Goal: Information Seeking & Learning: Learn about a topic

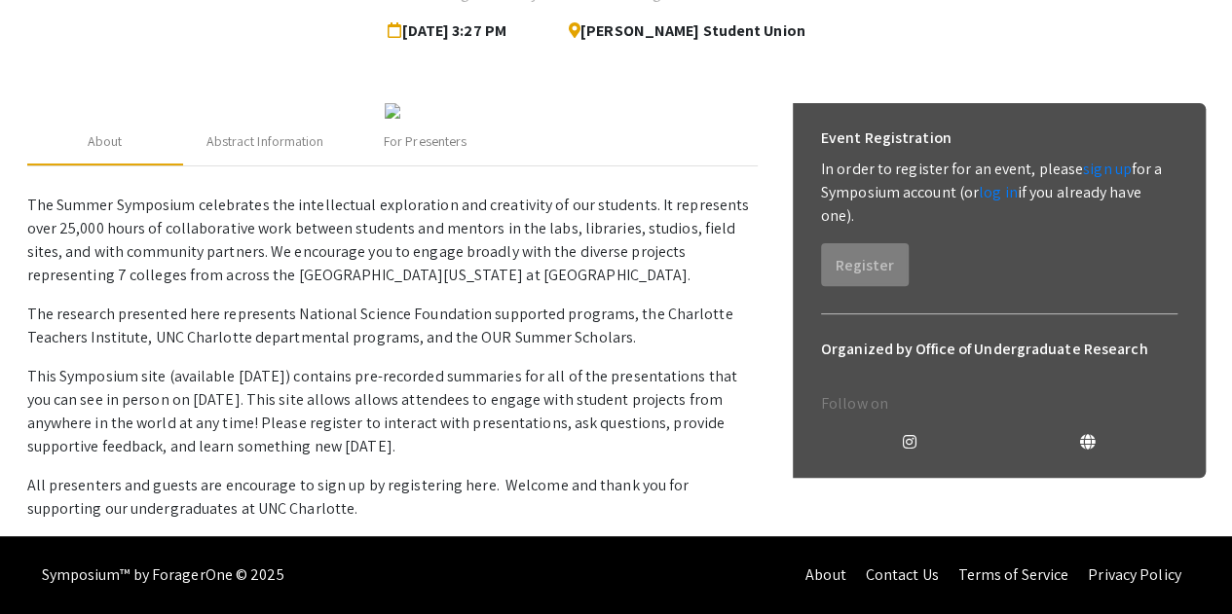
scroll to position [615, 0]
click at [316, 156] on div "Abstract Information" at bounding box center [265, 142] width 165 height 47
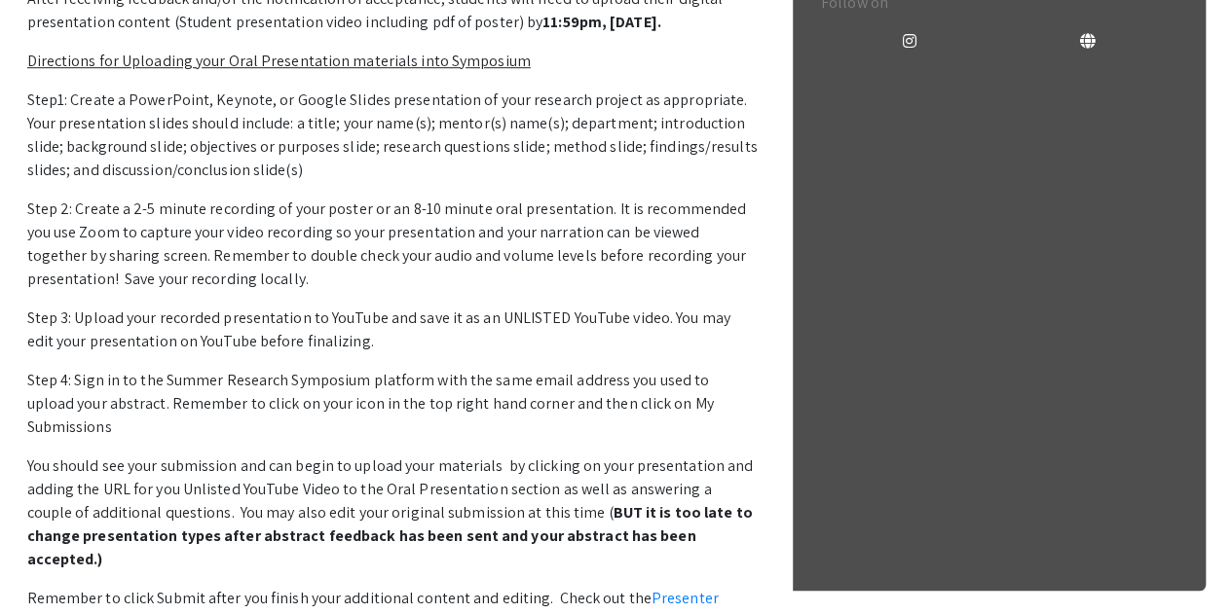
scroll to position [0, 0]
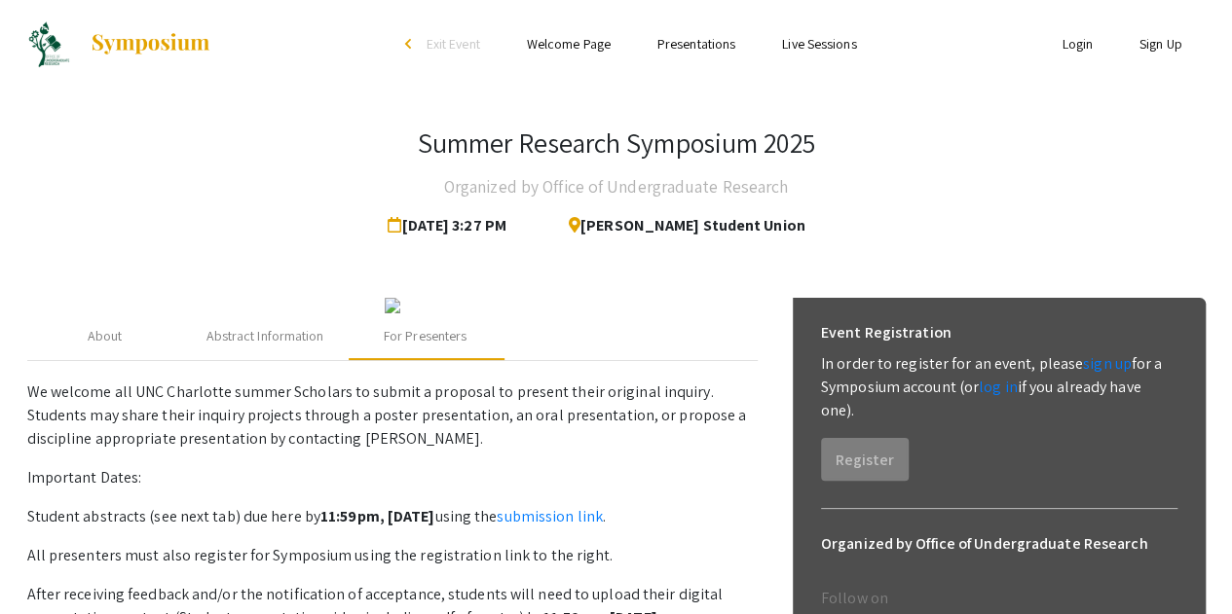
click at [566, 53] on link "Welcome Page" at bounding box center [569, 44] width 84 height 18
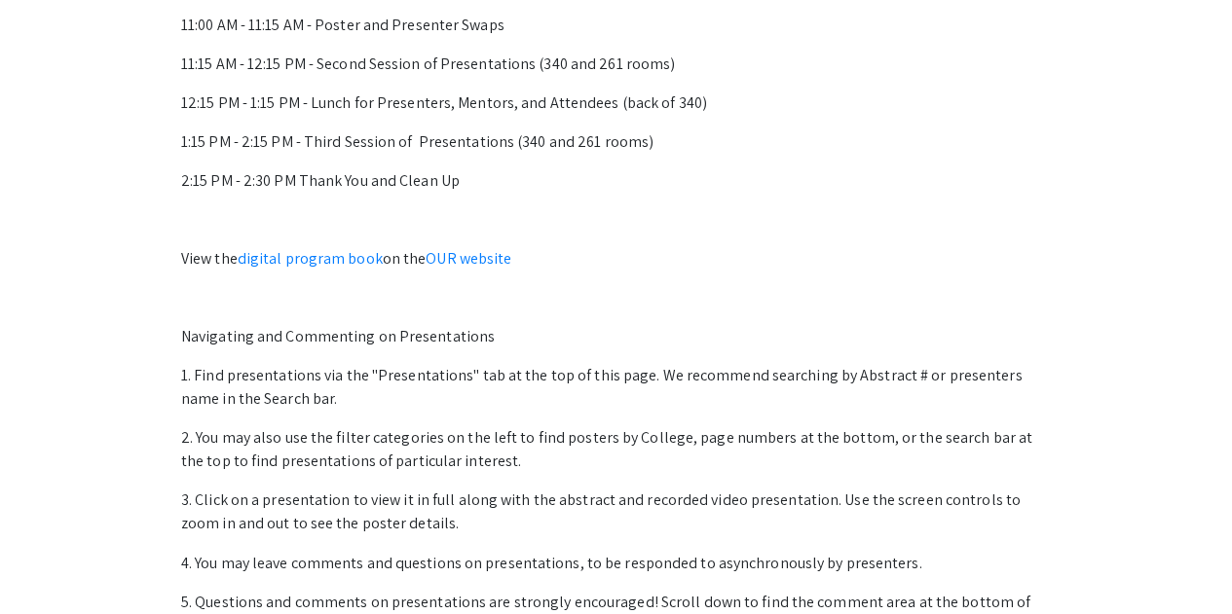
scroll to position [1303, 0]
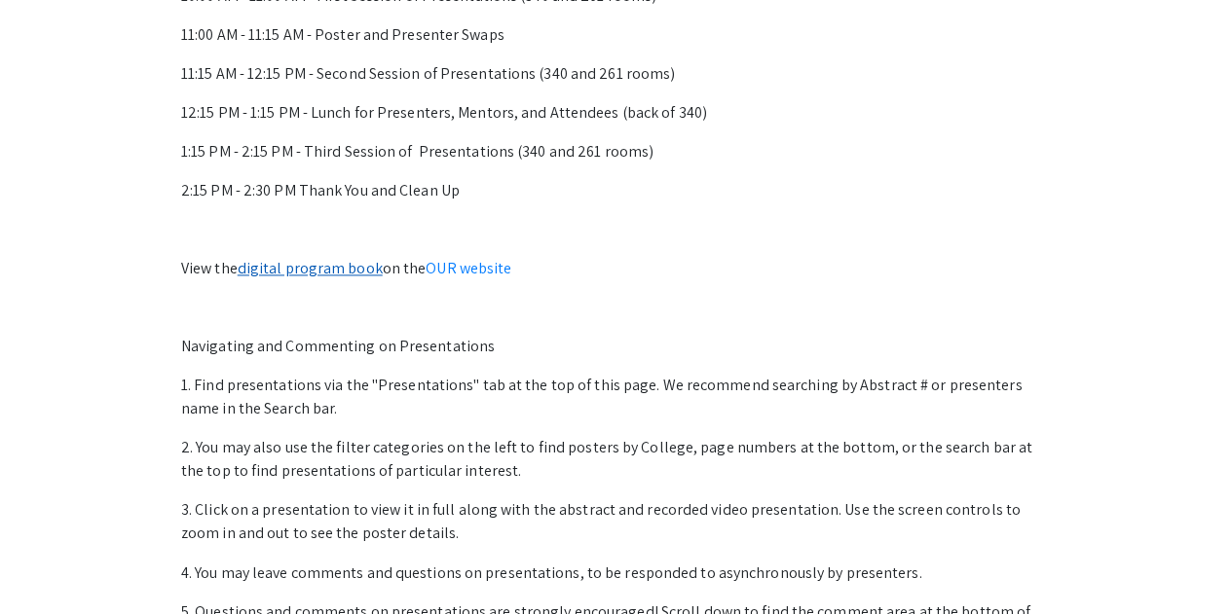
click at [326, 272] on link "digital program book" at bounding box center [310, 268] width 145 height 20
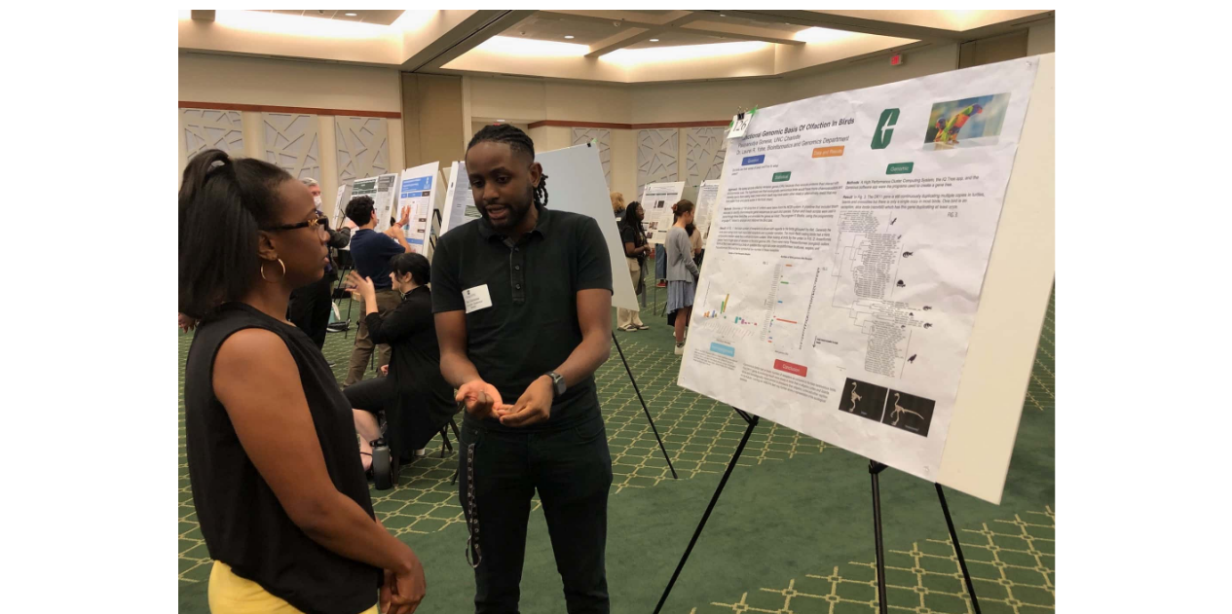
scroll to position [0, 0]
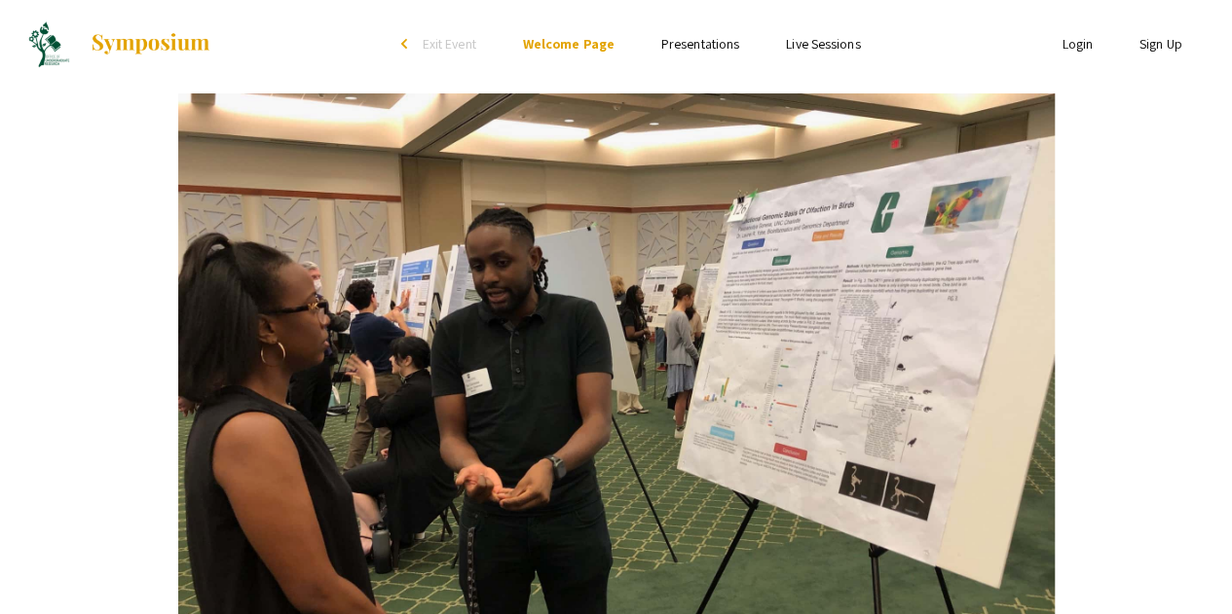
click at [688, 49] on link "Presentations" at bounding box center [700, 44] width 78 height 18
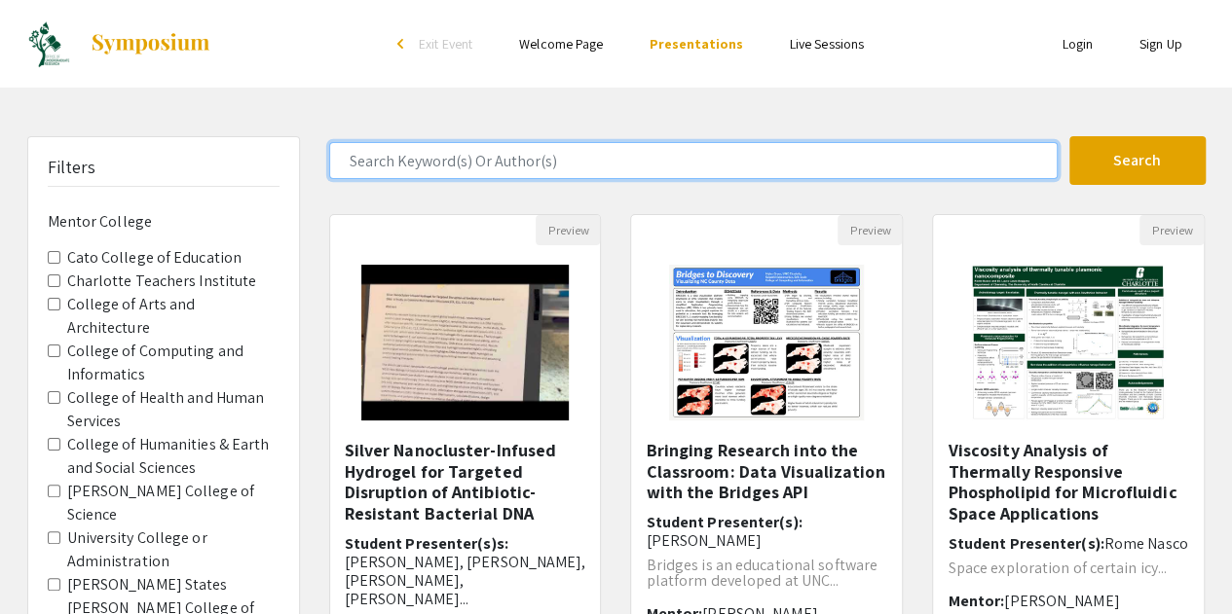
click at [444, 170] on input "Search Keyword(s) Or Author(s)" at bounding box center [693, 160] width 728 height 37
type input "Brown"
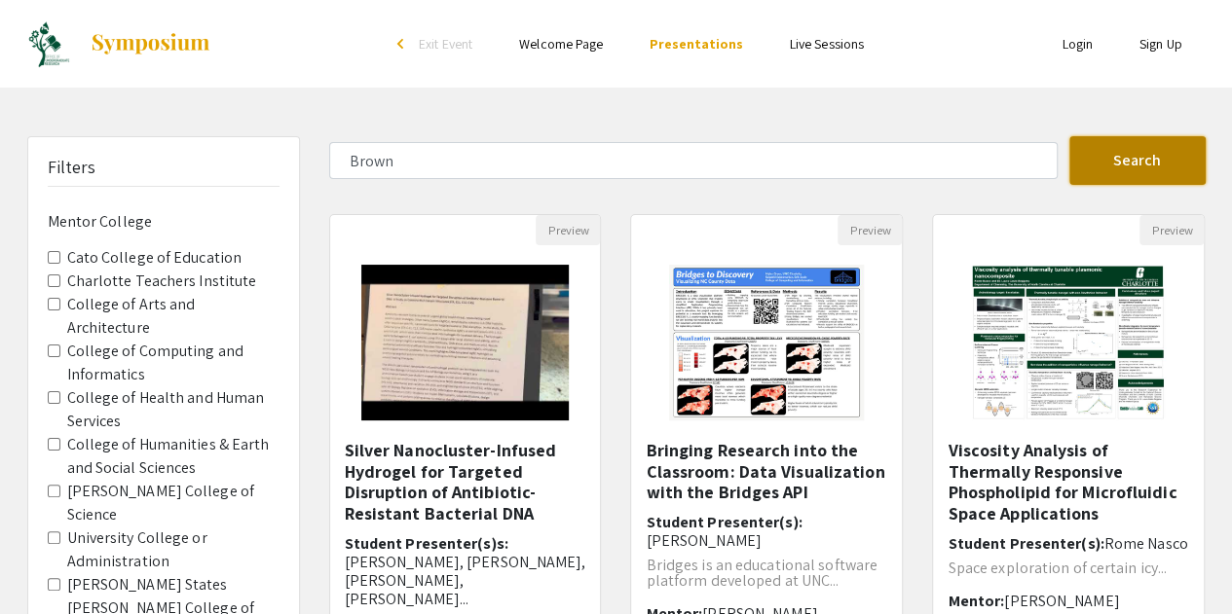
click at [1126, 146] on button "Search" at bounding box center [1137, 160] width 136 height 49
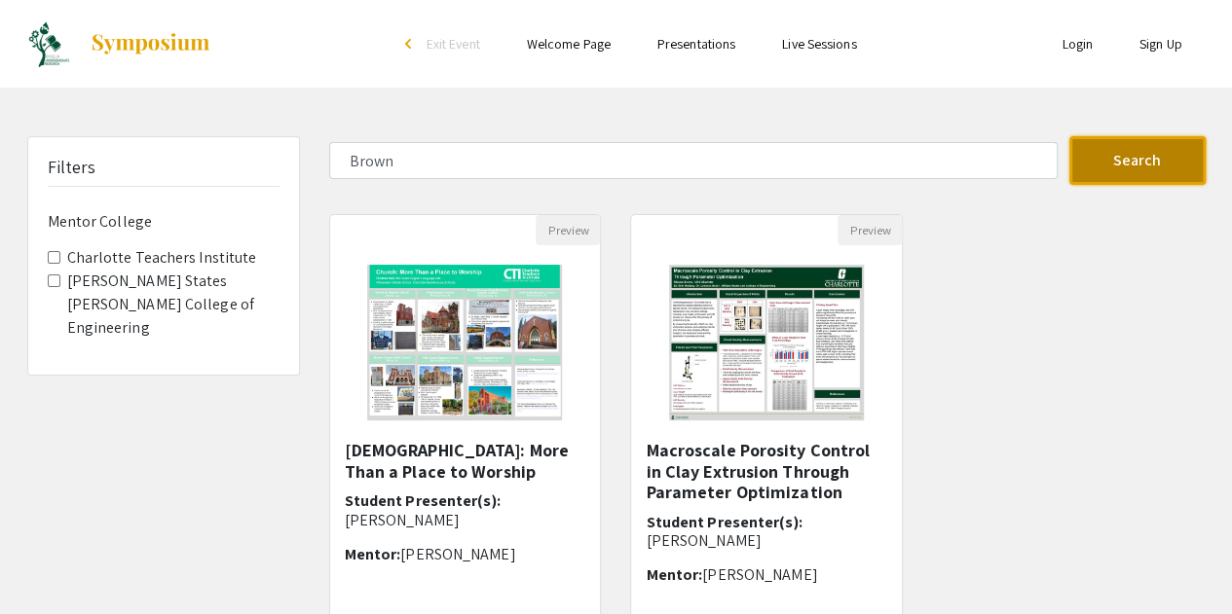
scroll to position [109, 0]
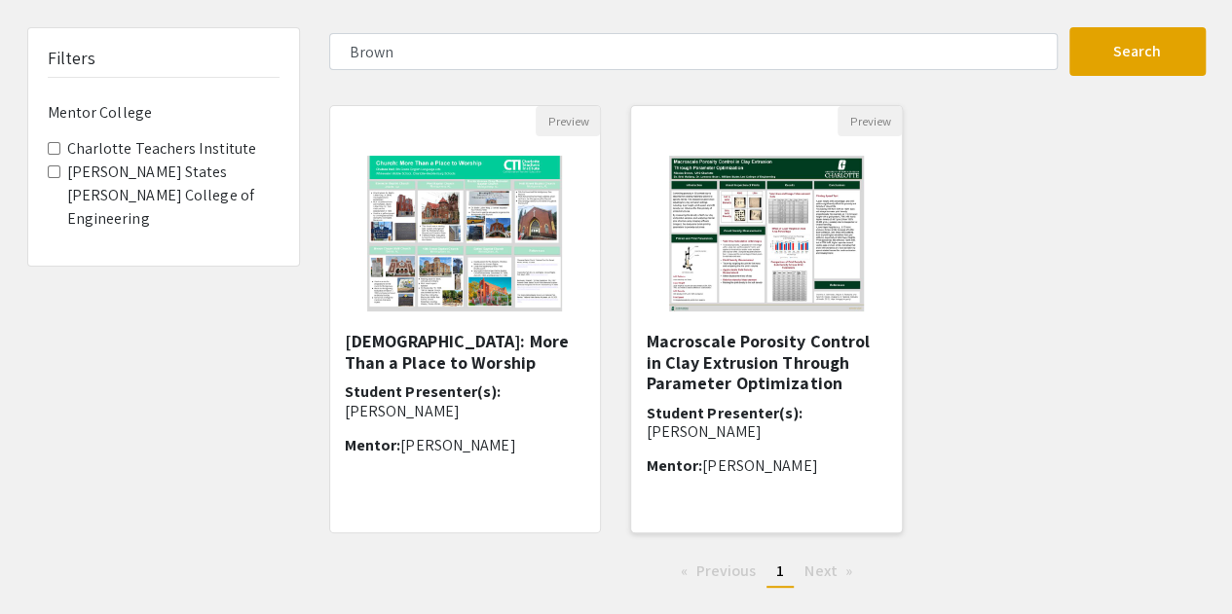
click at [845, 285] on img at bounding box center [766, 233] width 234 height 195
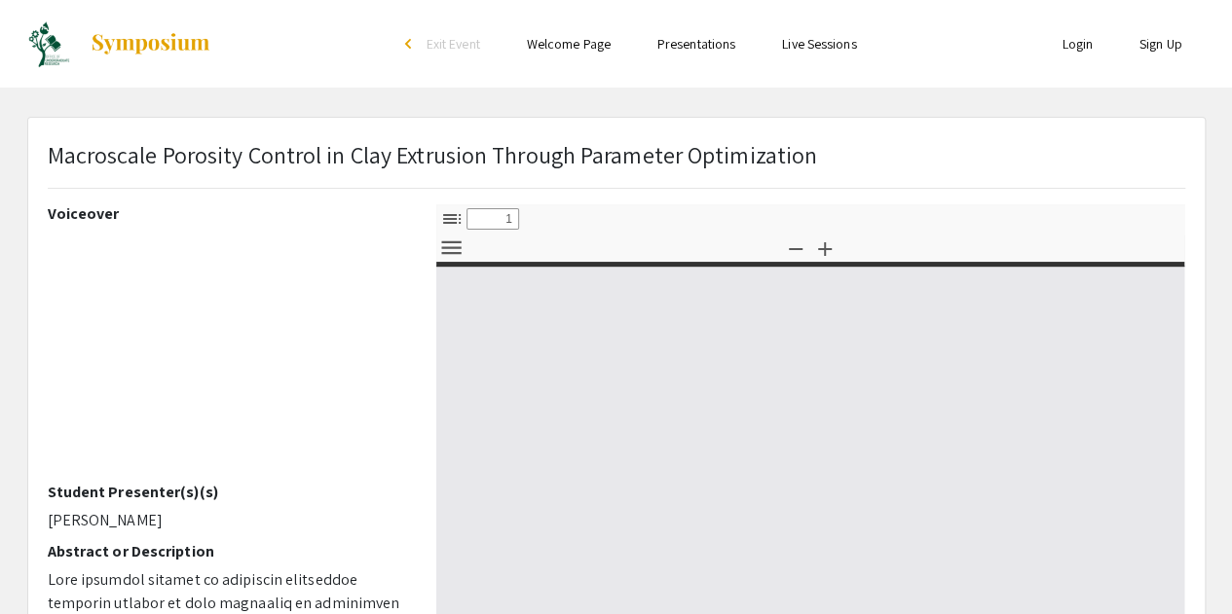
select select "custom"
type input "0"
select select "custom"
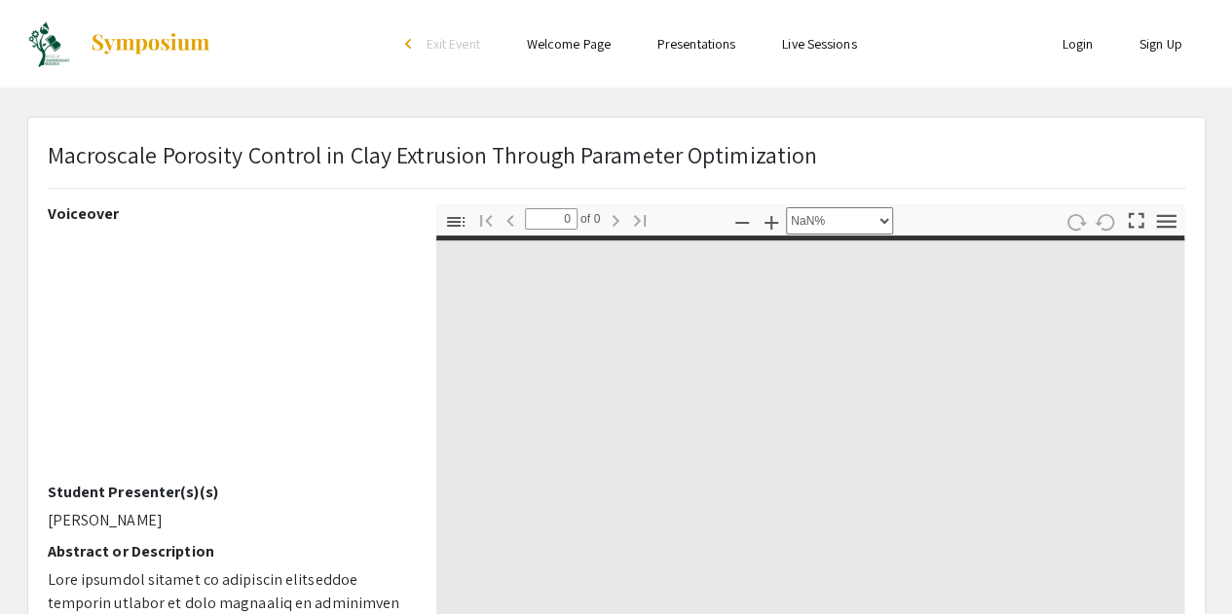
type input "1"
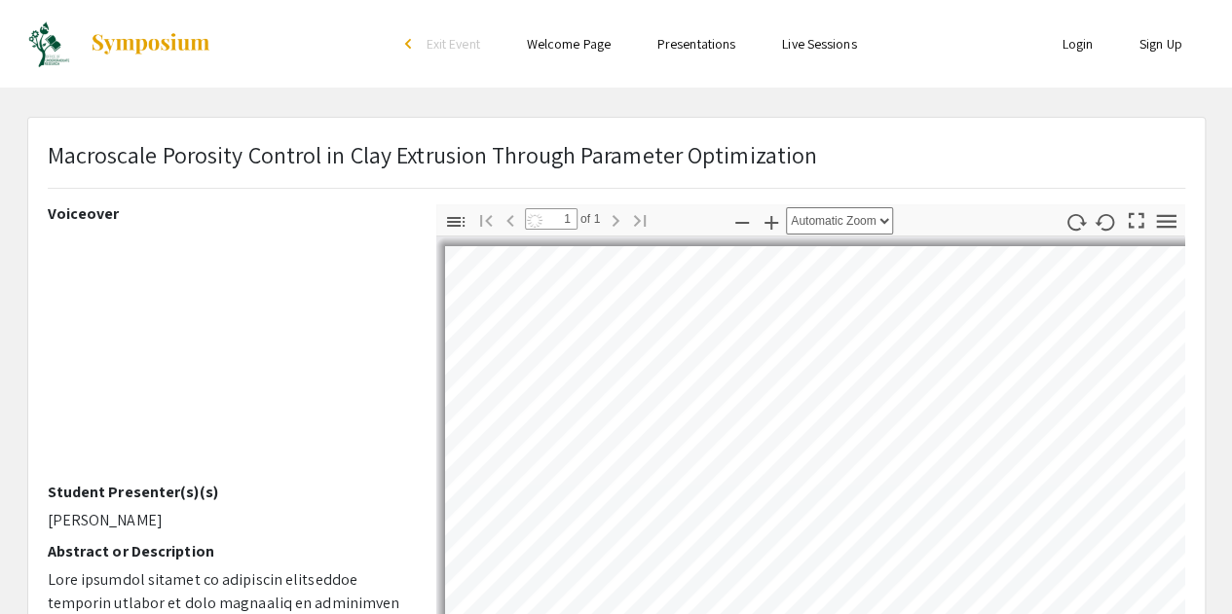
select select "auto"
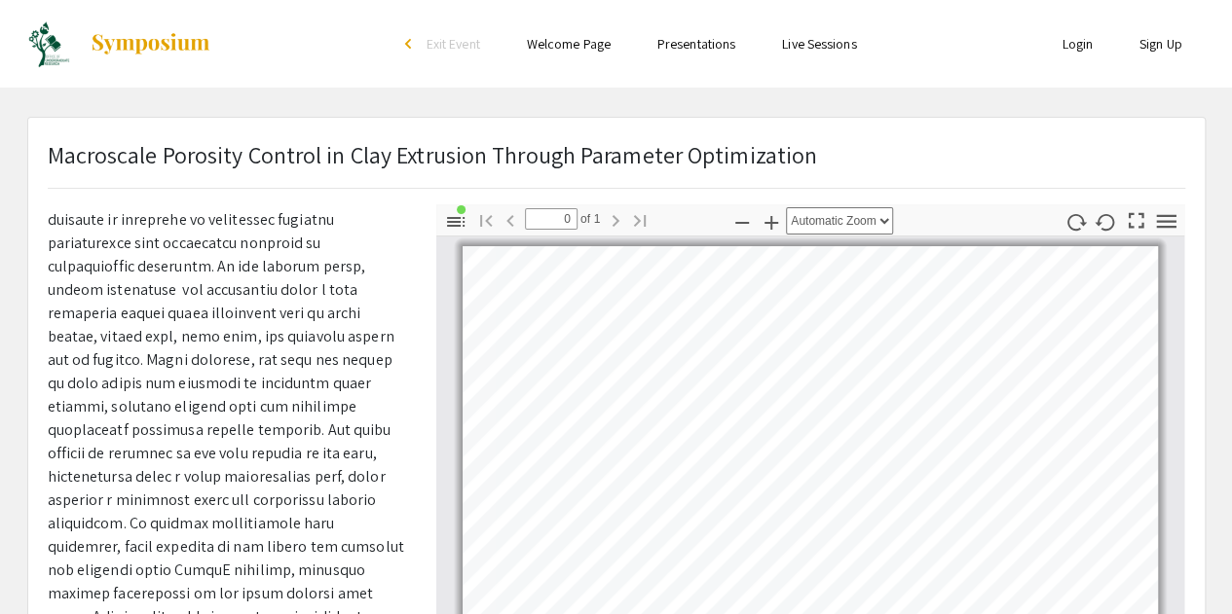
scroll to position [109, 0]
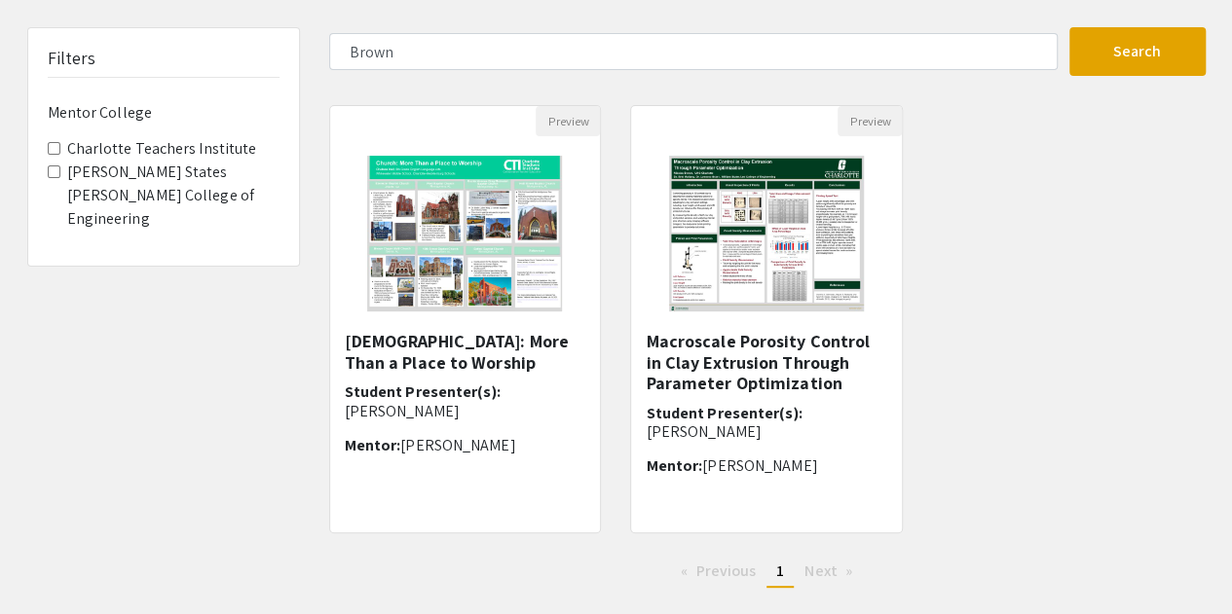
drag, startPoint x: 697, startPoint y: 132, endPoint x: 659, endPoint y: 190, distance: 68.9
click at [659, 190] on img at bounding box center [766, 233] width 234 height 195
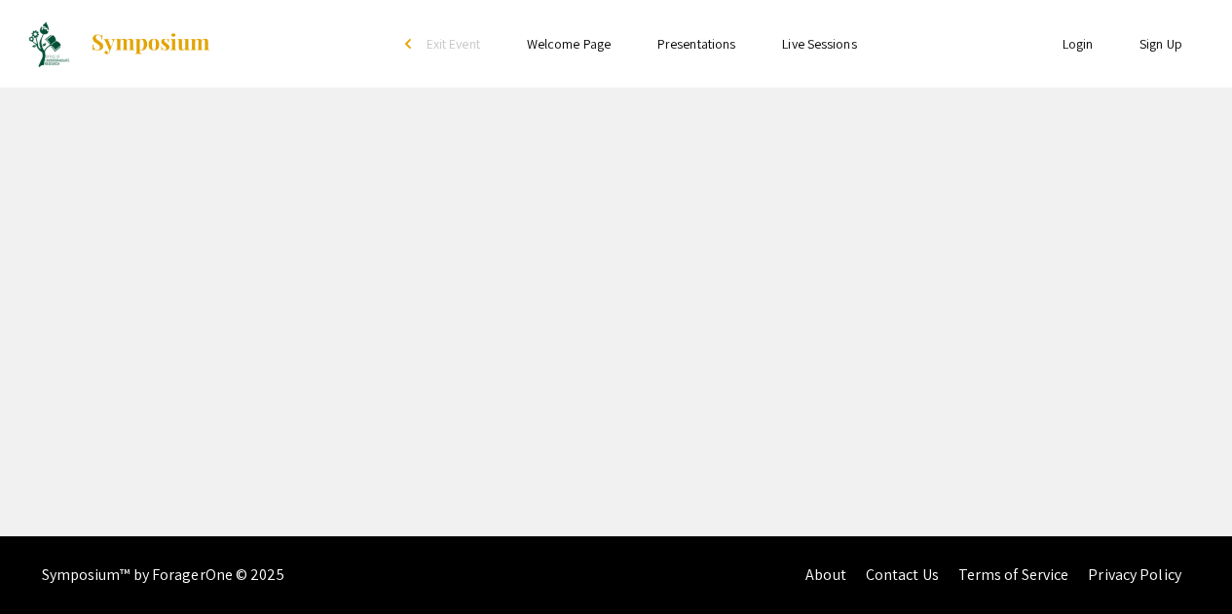
select select "custom"
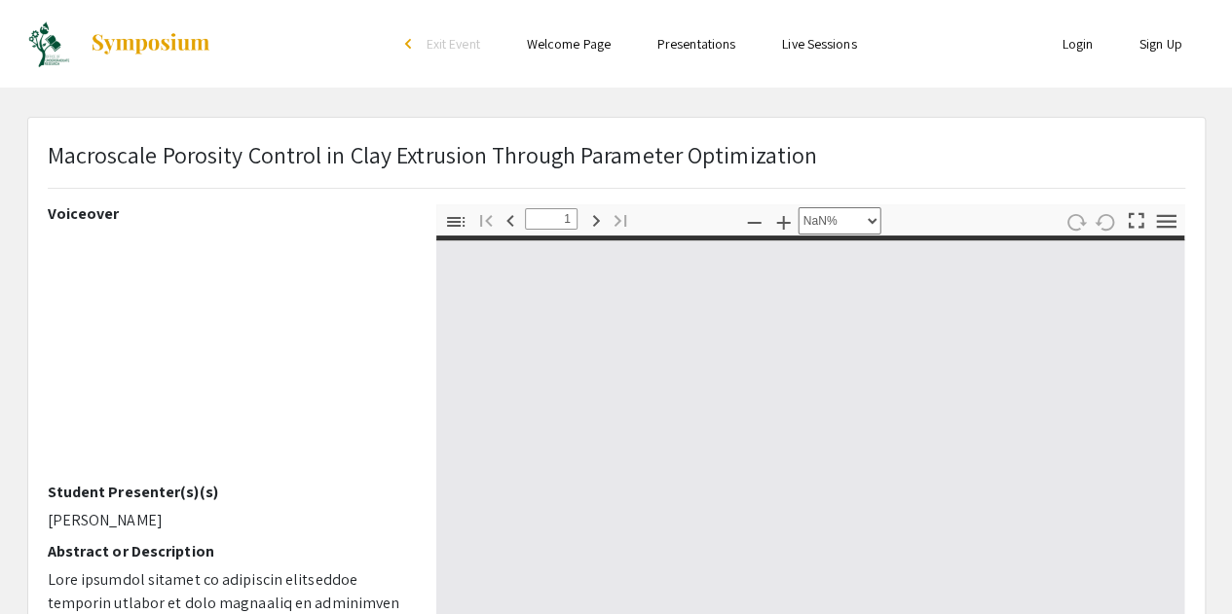
type input "0"
select select "custom"
type input "1"
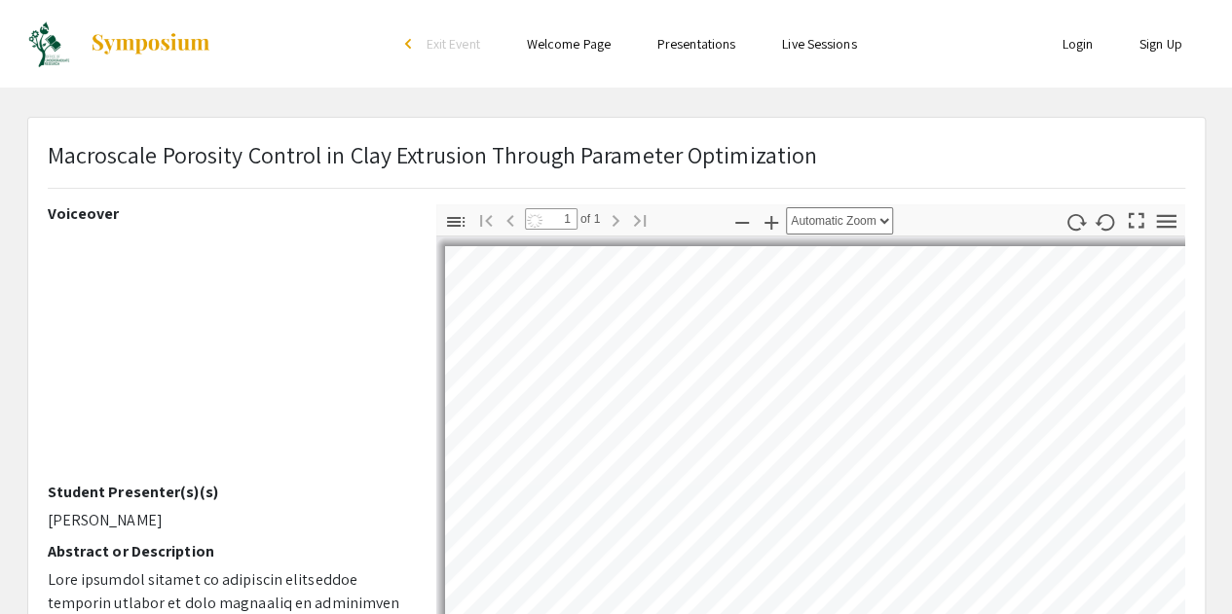
select select "auto"
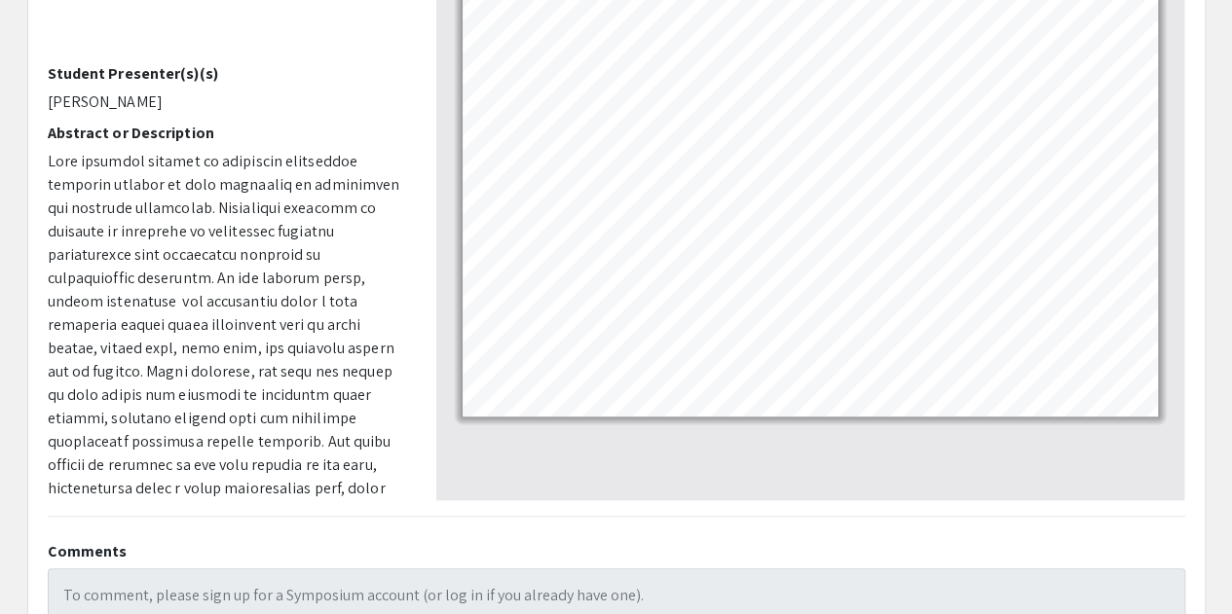
scroll to position [27, 0]
